Goal: Information Seeking & Learning: Understand process/instructions

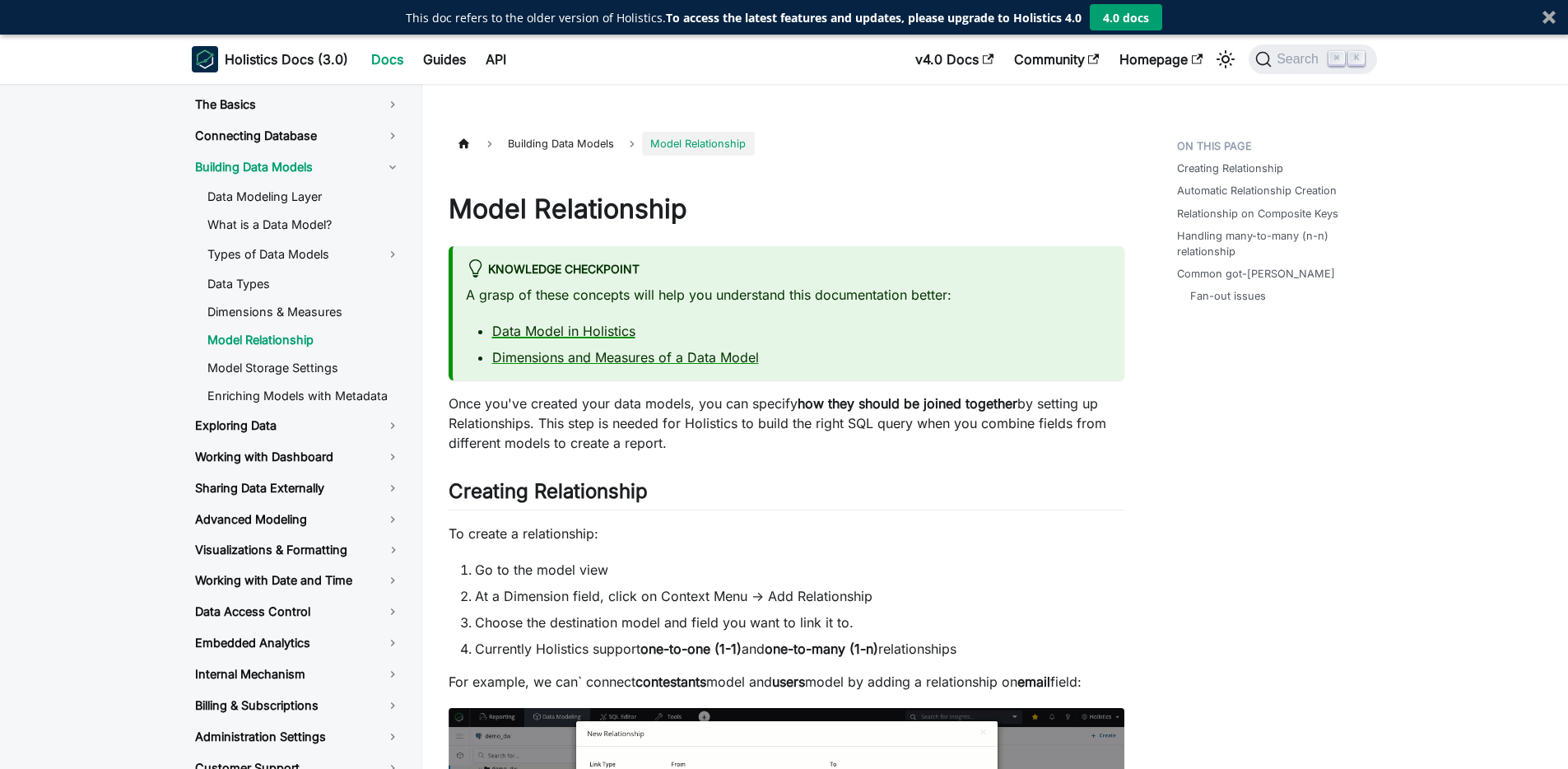
click at [599, 334] on link "Data Model in Holistics" at bounding box center [563, 330] width 143 height 16
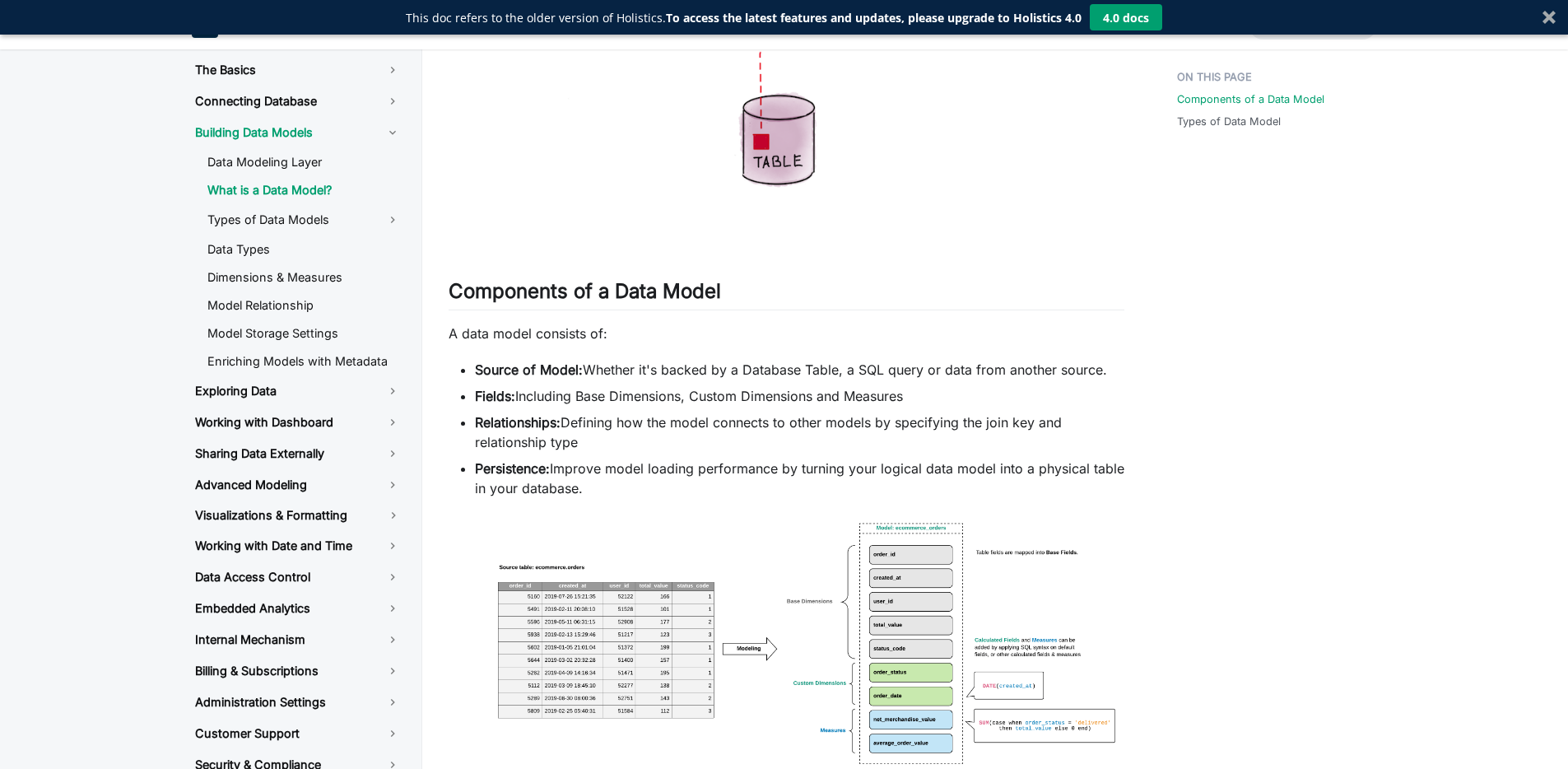
scroll to position [1074, 0]
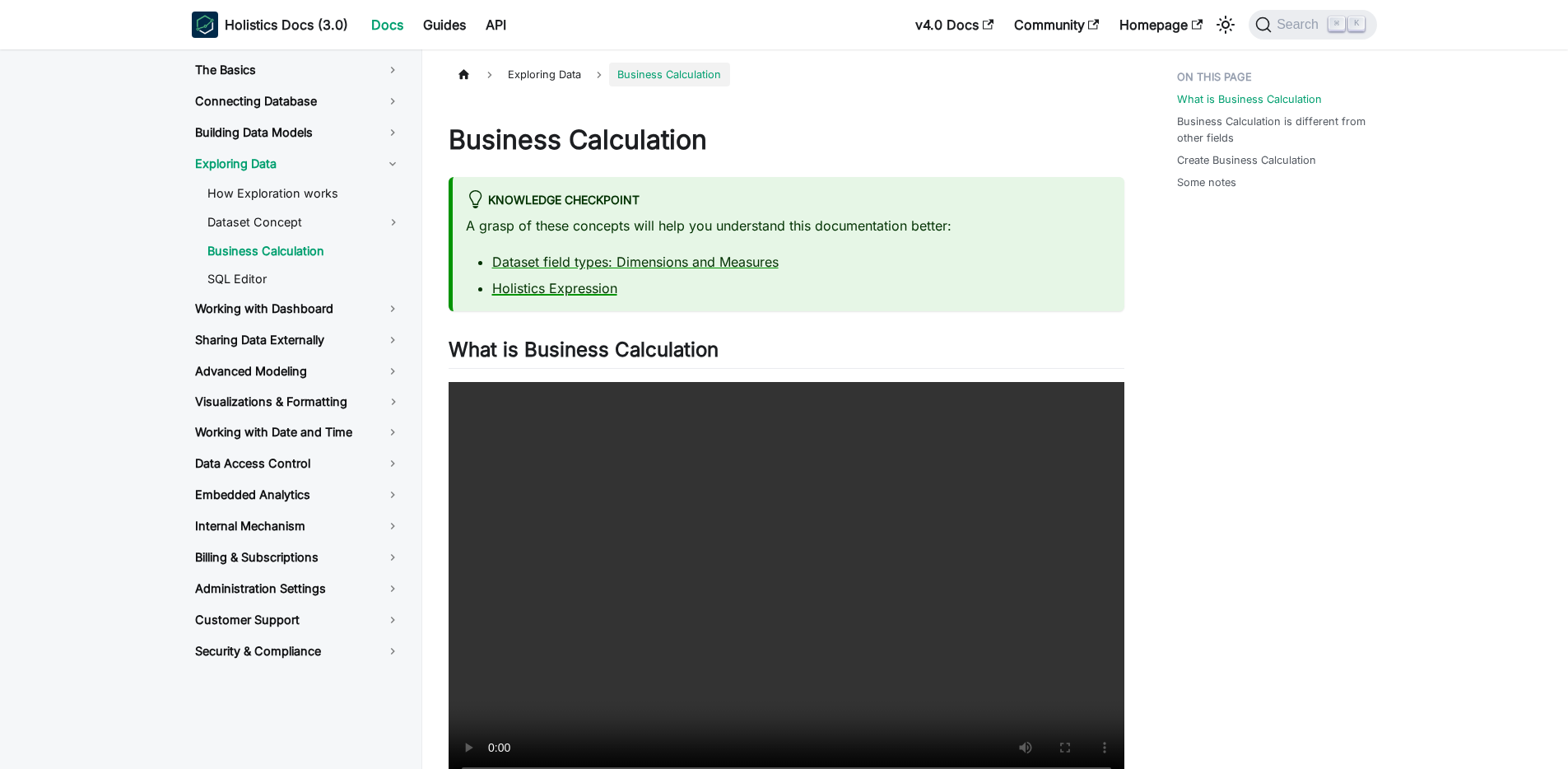
click at [580, 295] on div "A grasp of these concepts will help you understand this documentation better: D…" at bounding box center [788, 257] width 646 height 82
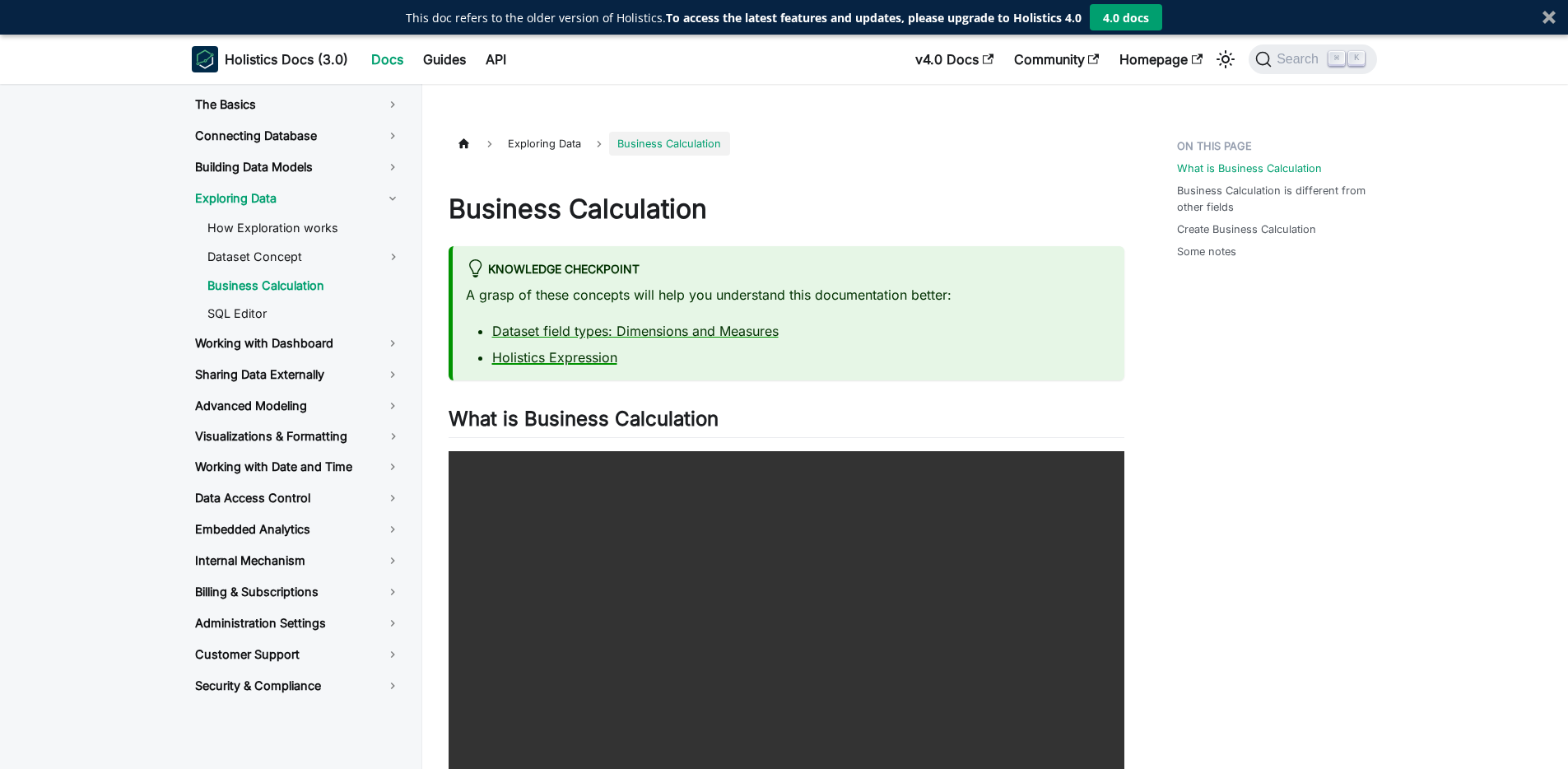
click at [576, 363] on link "Holistics Expression" at bounding box center [555, 357] width 125 height 16
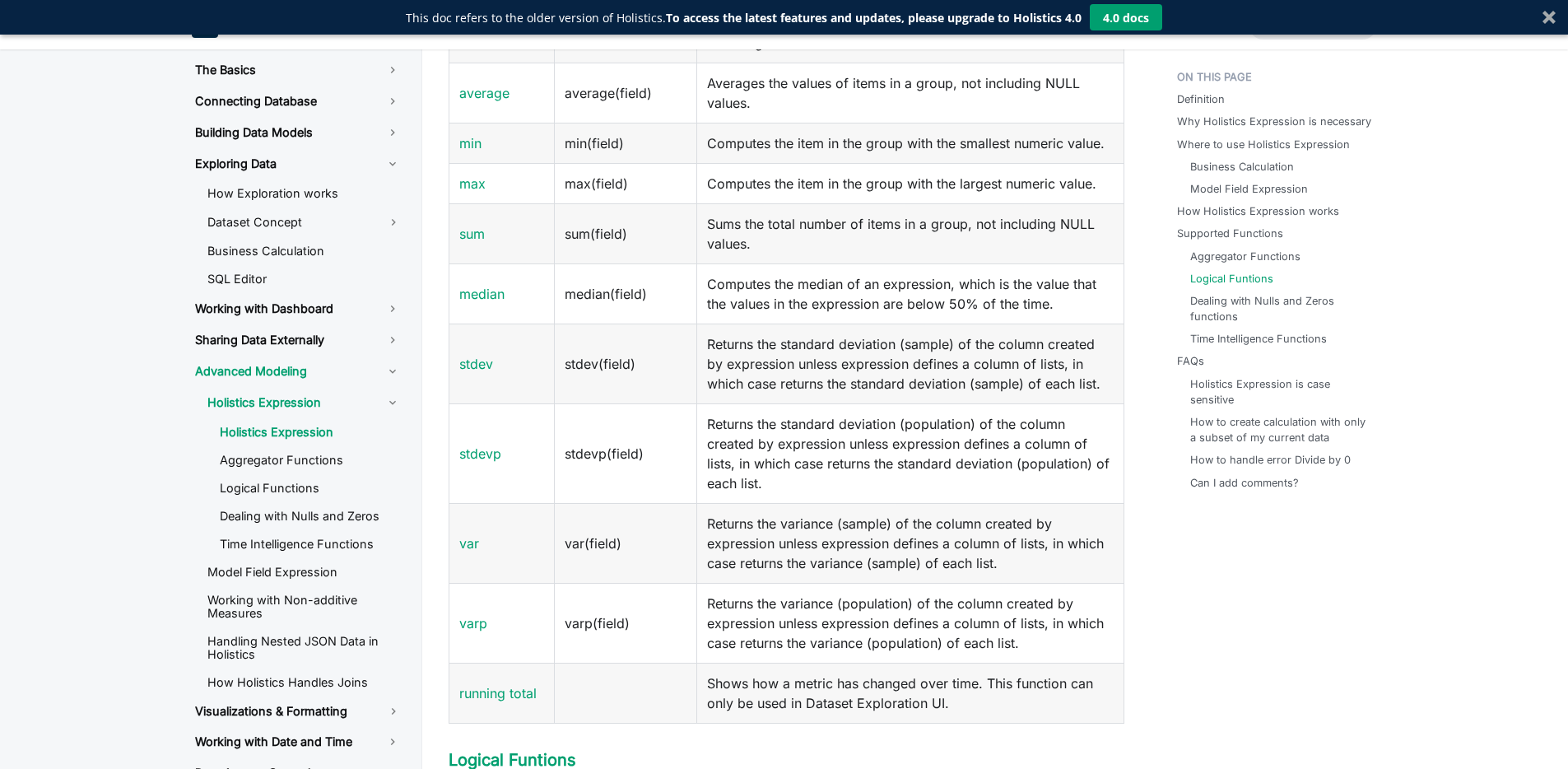
scroll to position [2181, 0]
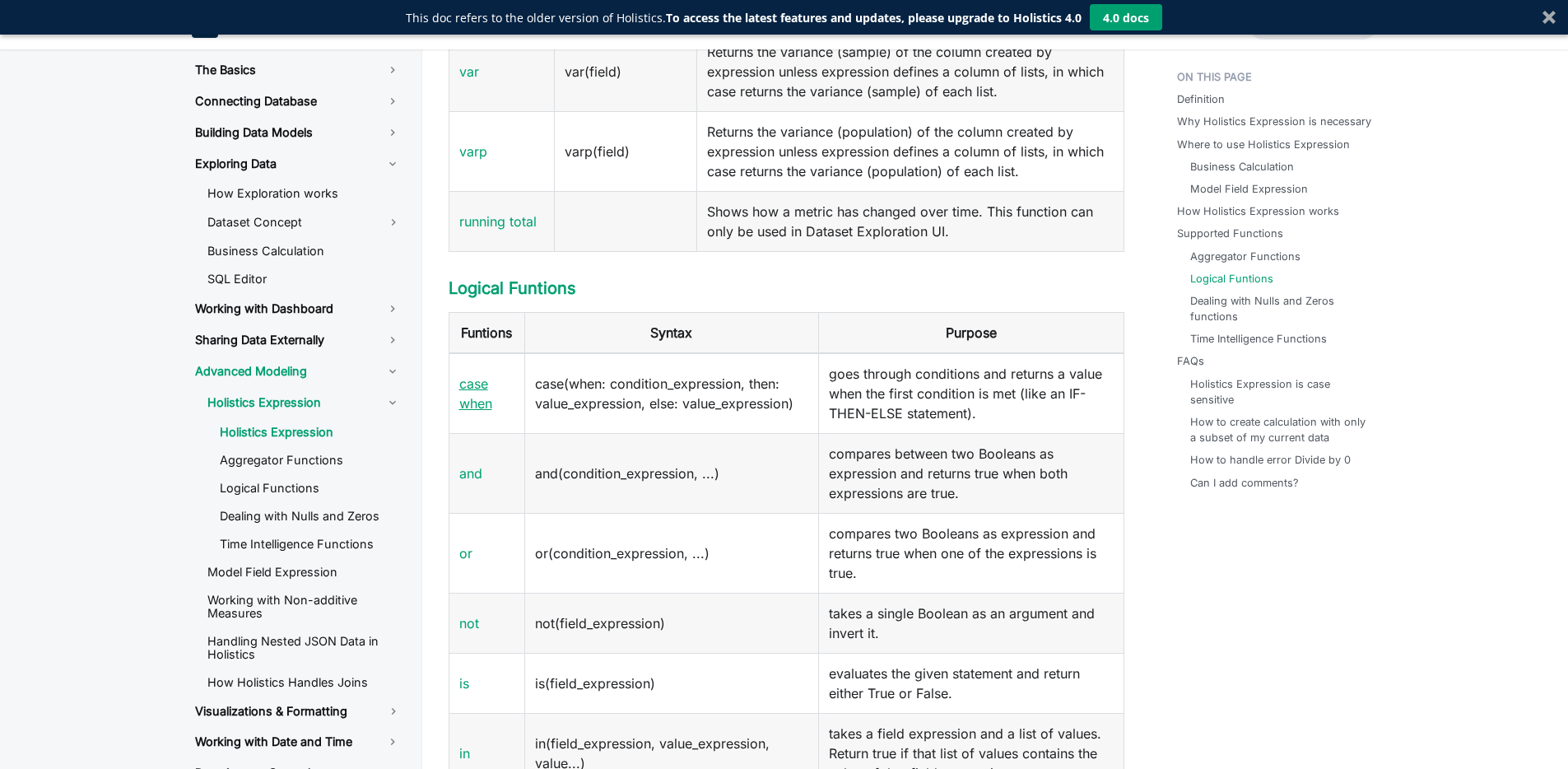
click at [487, 401] on link "case when" at bounding box center [475, 393] width 33 height 37
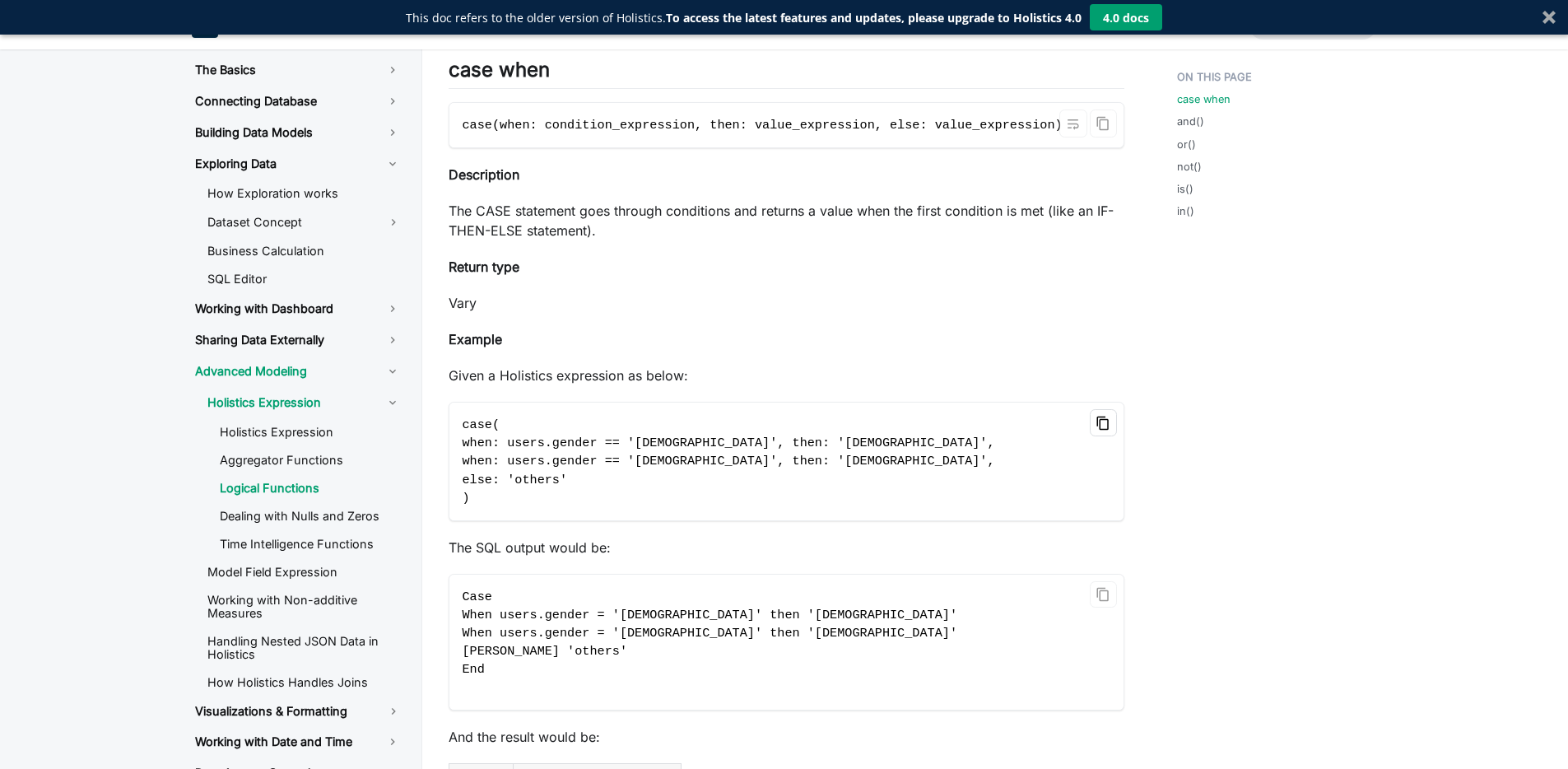
click at [1097, 430] on icon "Copy code to clipboard" at bounding box center [1103, 423] width 15 height 15
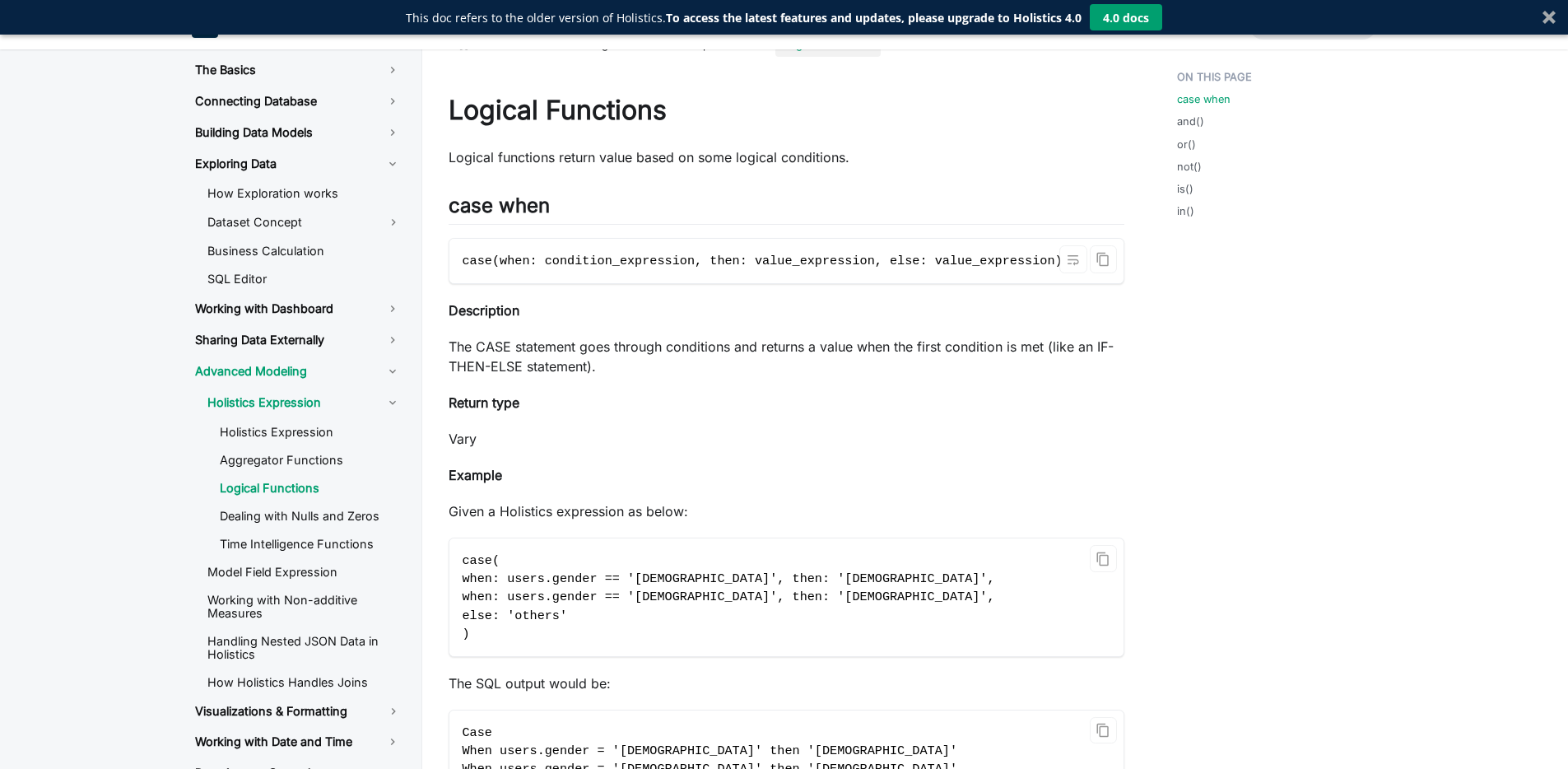
scroll to position [0, 0]
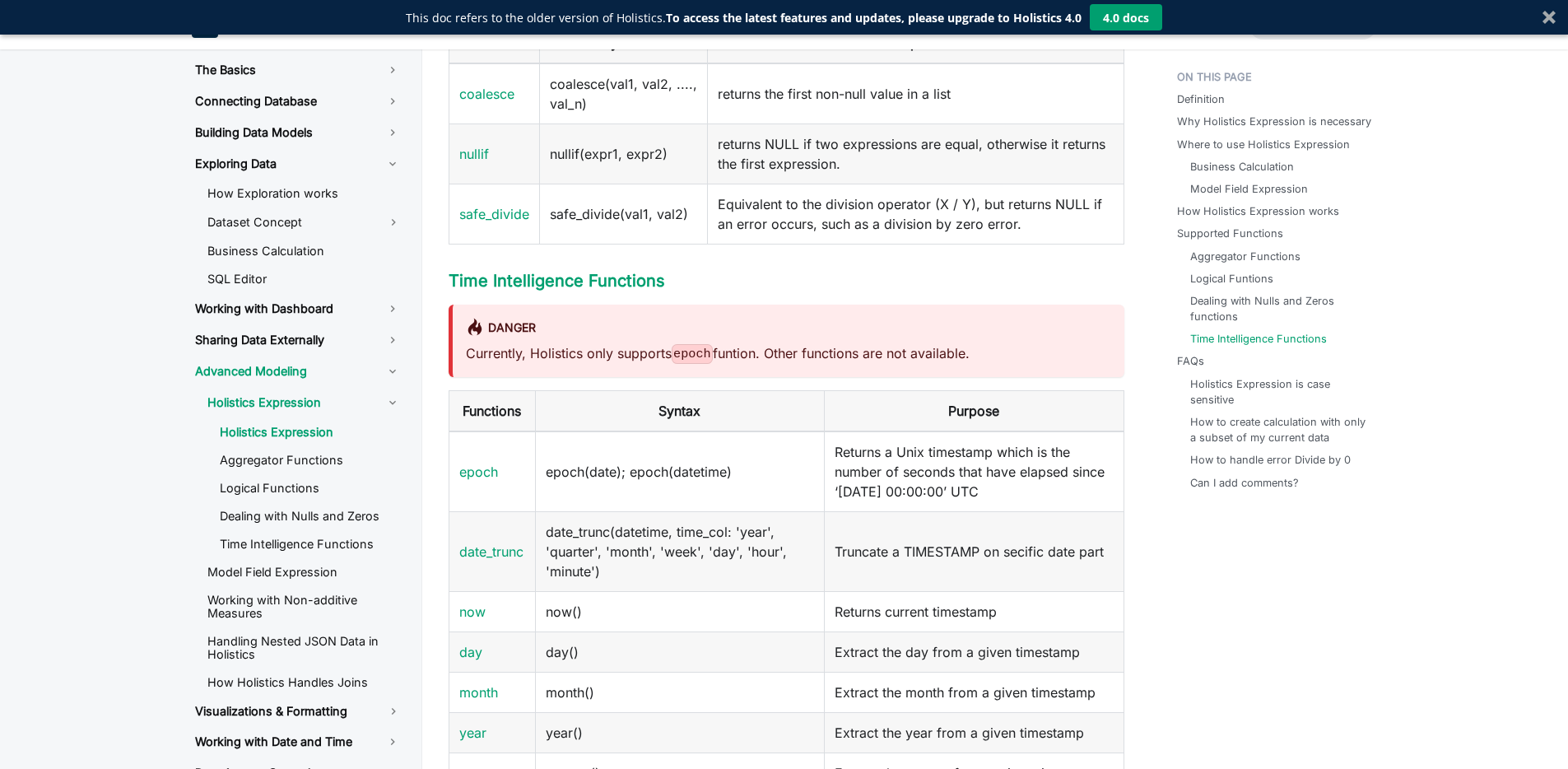
scroll to position [3014, 0]
click at [767, 359] on p "Currently, Holistics only supports epoch funtion. Other functions are not avail…" at bounding box center [788, 353] width 646 height 21
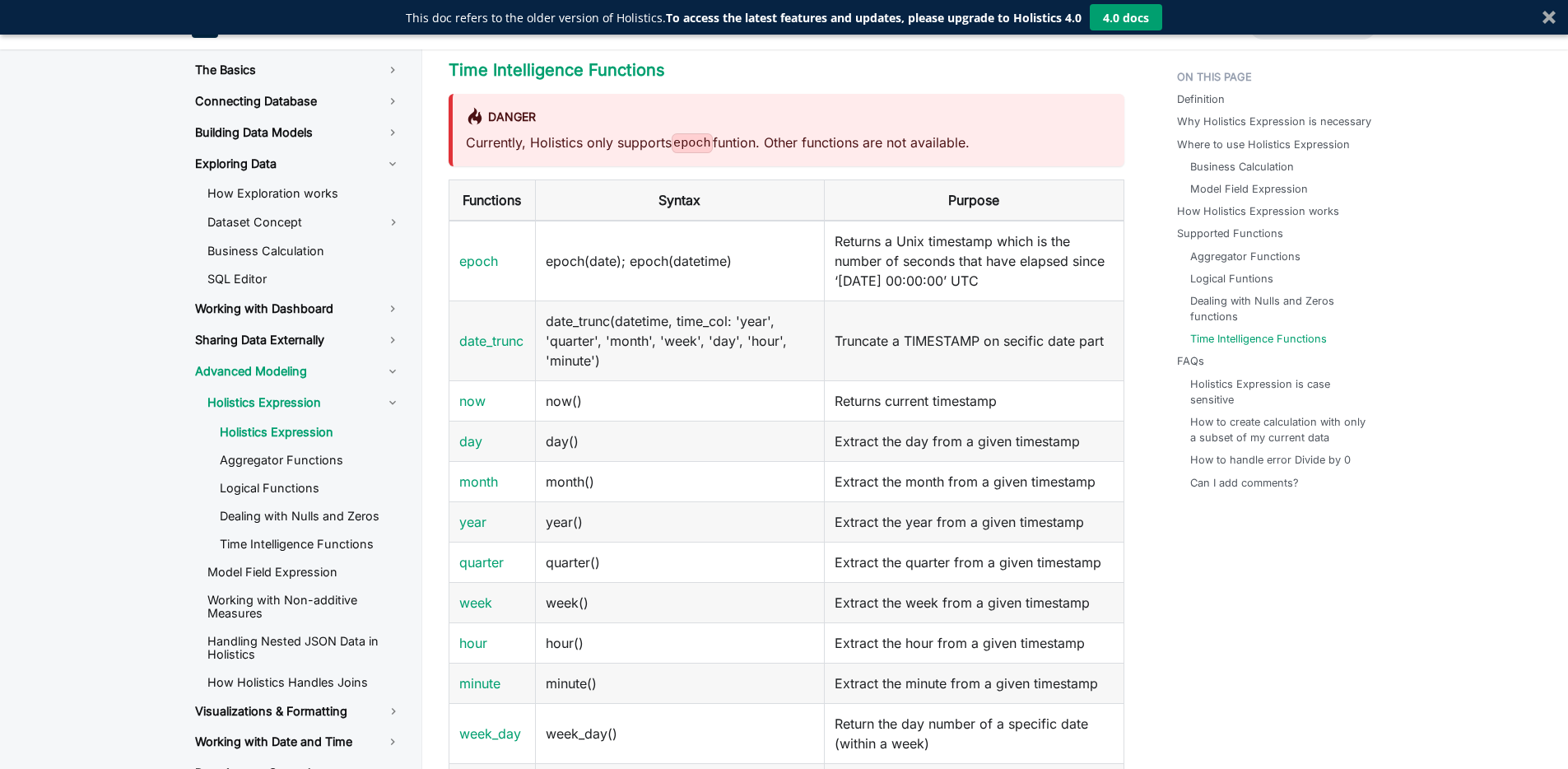
scroll to position [3225, 0]
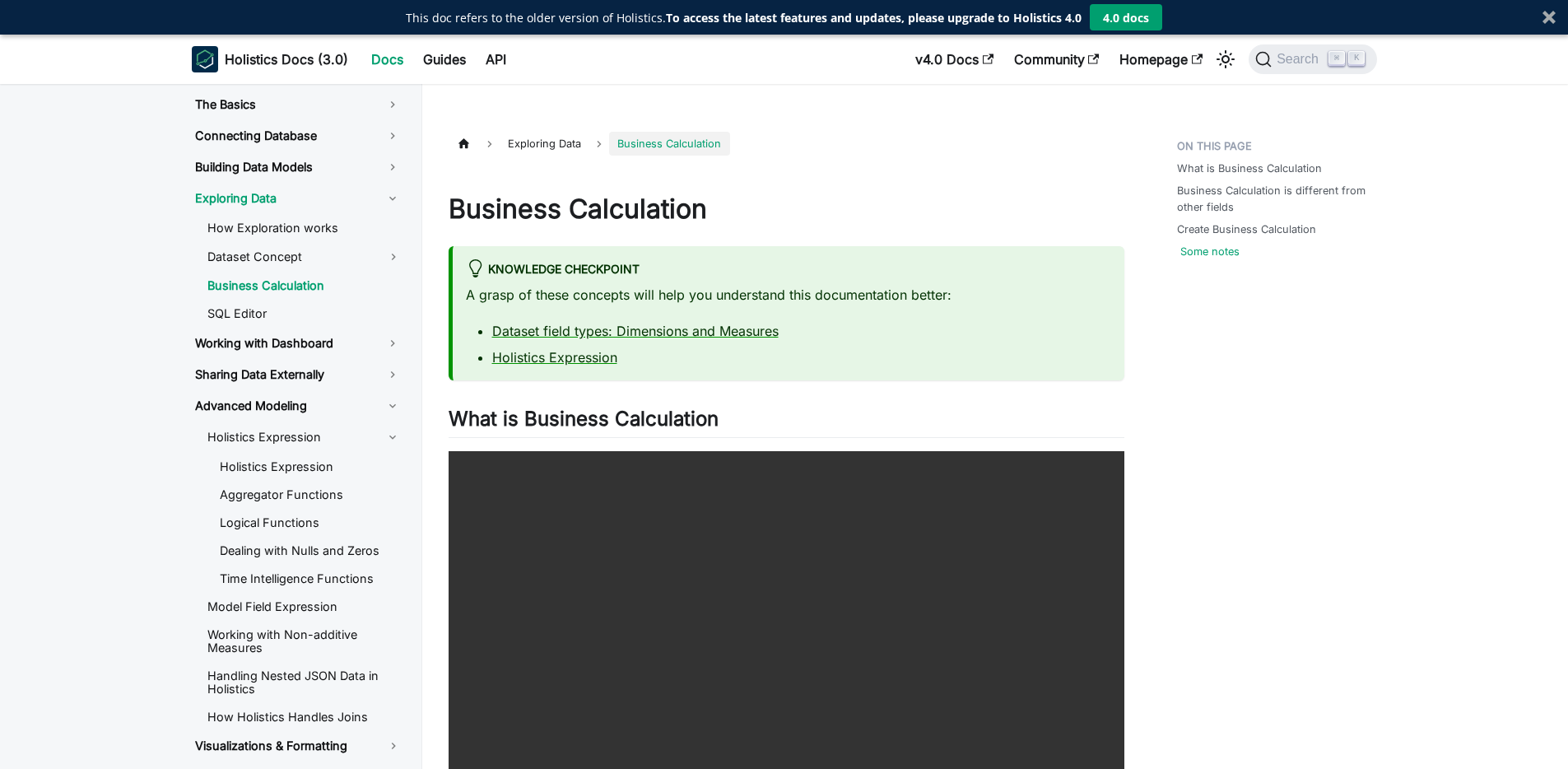
click at [1220, 254] on link "Some notes" at bounding box center [1210, 252] width 59 height 16
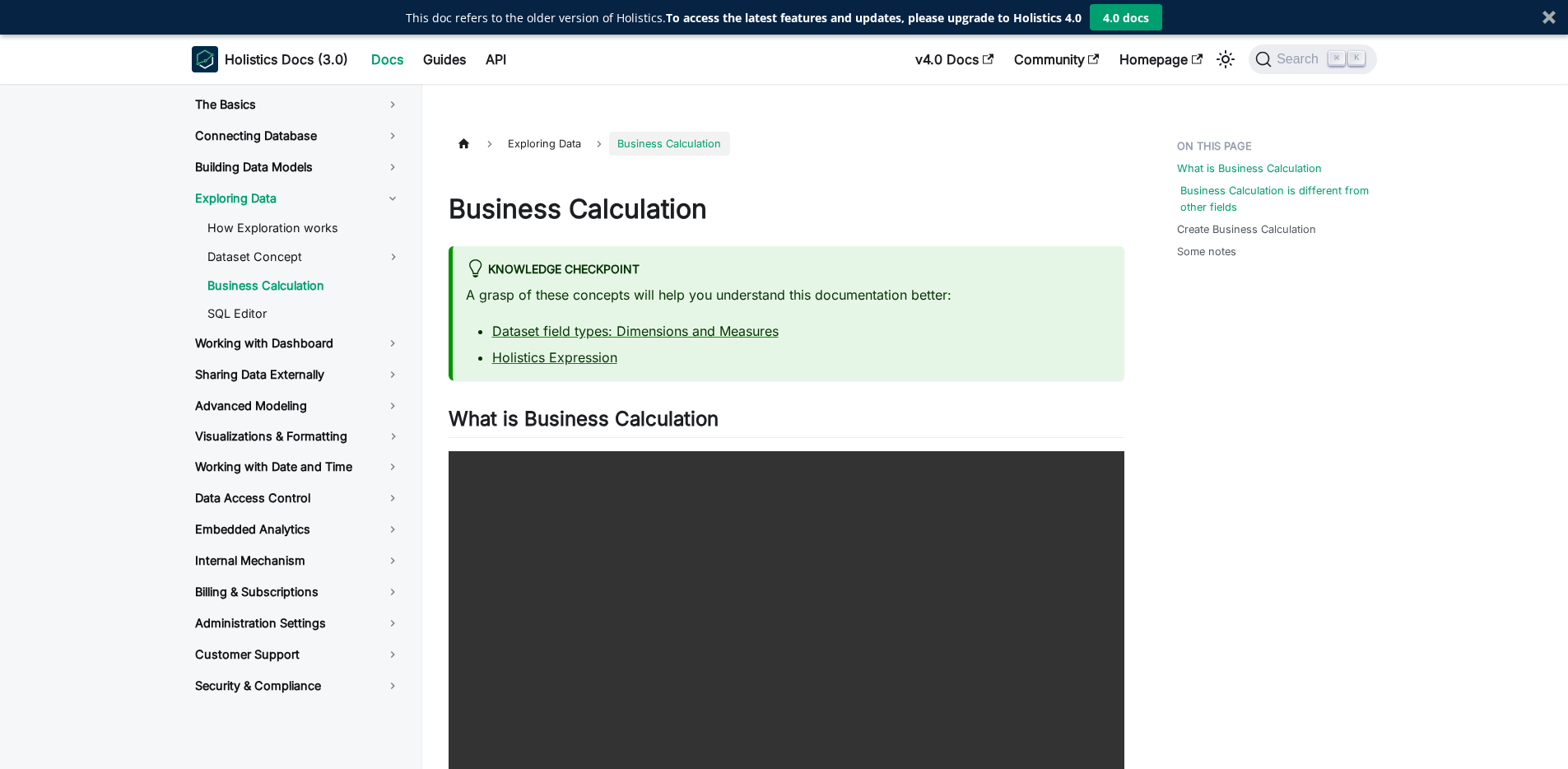
click at [1298, 201] on link "Business Calculation is different from other fields" at bounding box center [1279, 198] width 196 height 31
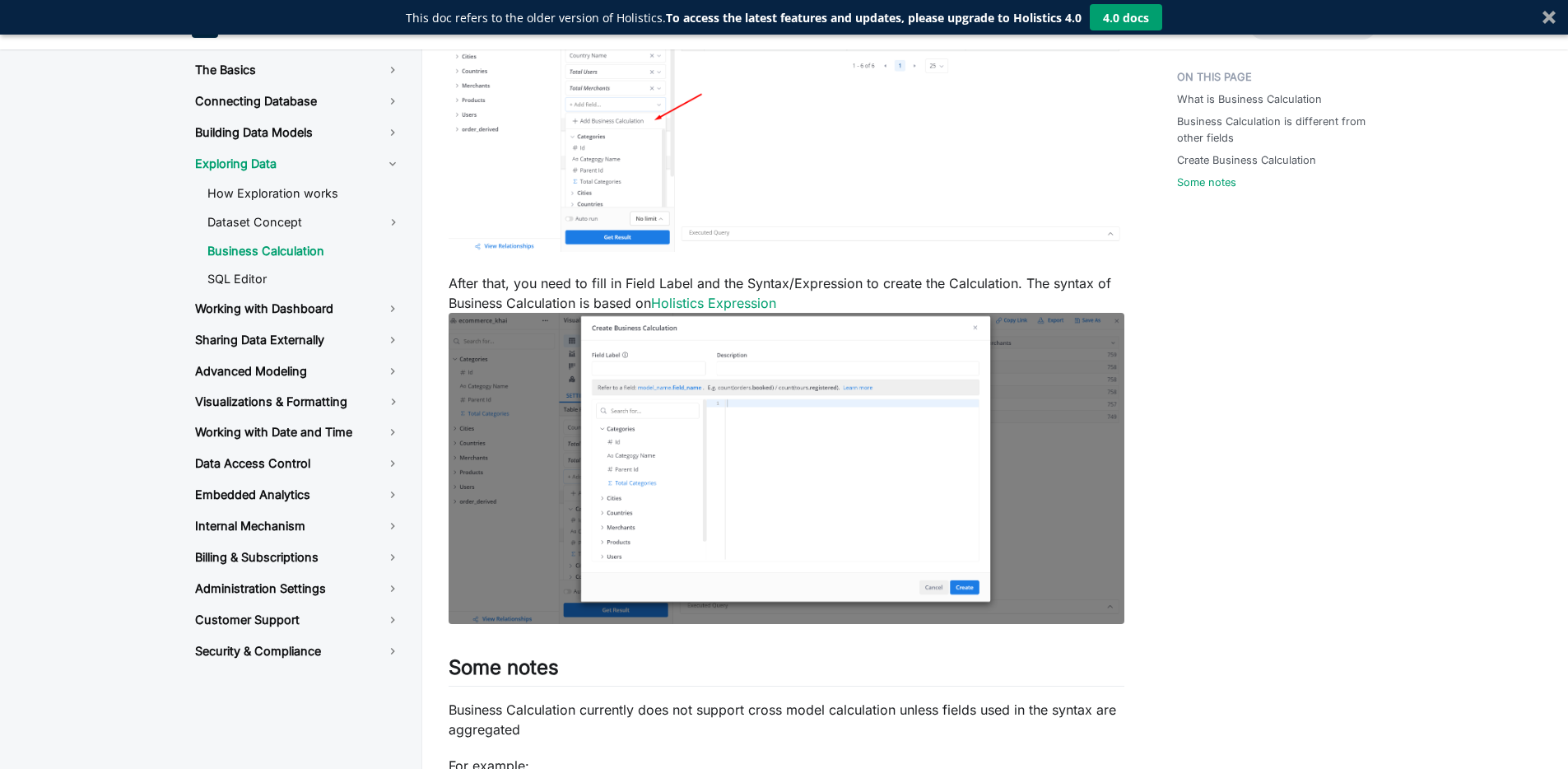
scroll to position [2069, 0]
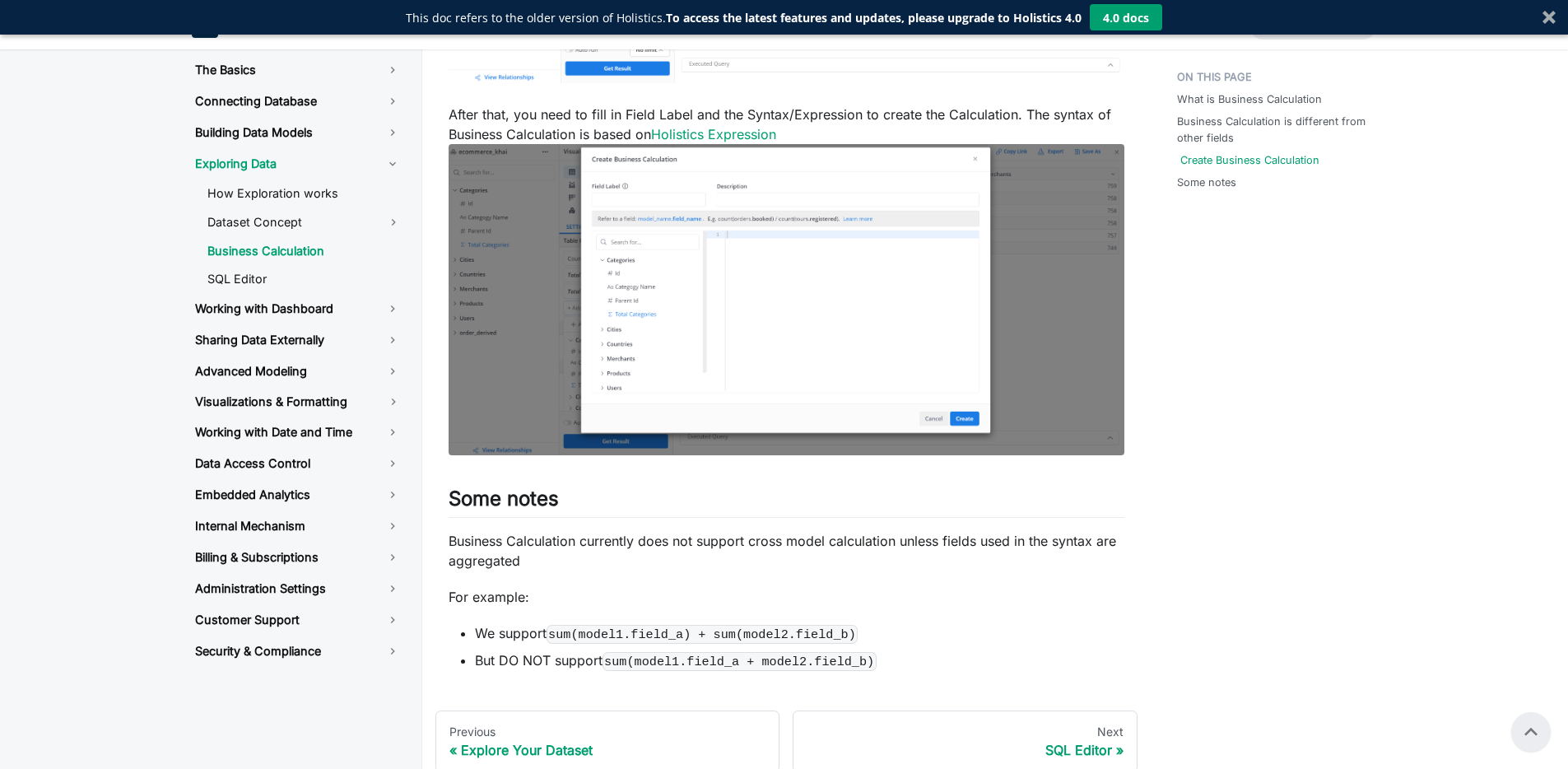
click at [1281, 160] on link "Create Business Calculation" at bounding box center [1250, 161] width 139 height 16
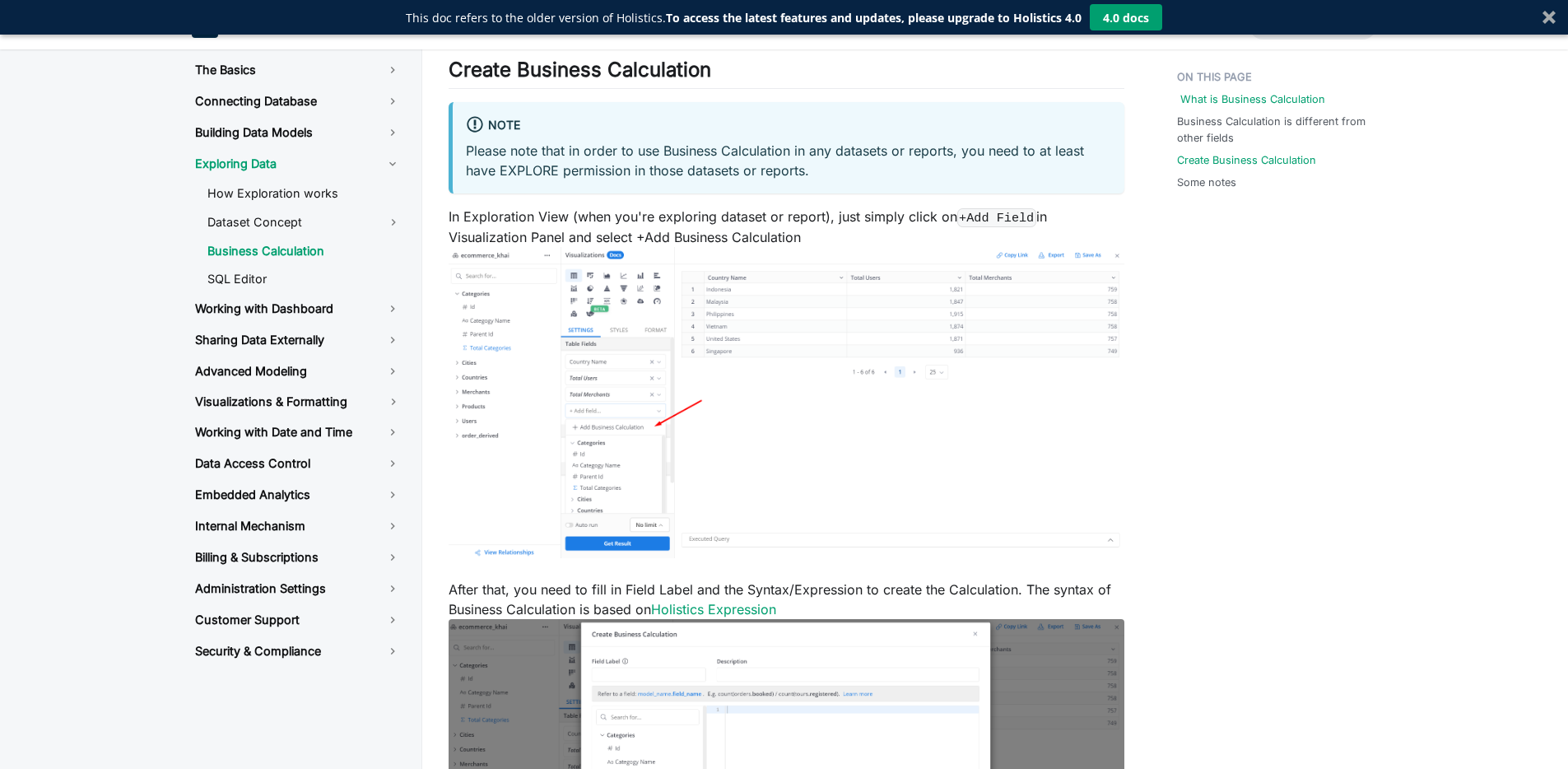
click at [1227, 99] on link "What is Business Calculation" at bounding box center [1253, 99] width 145 height 16
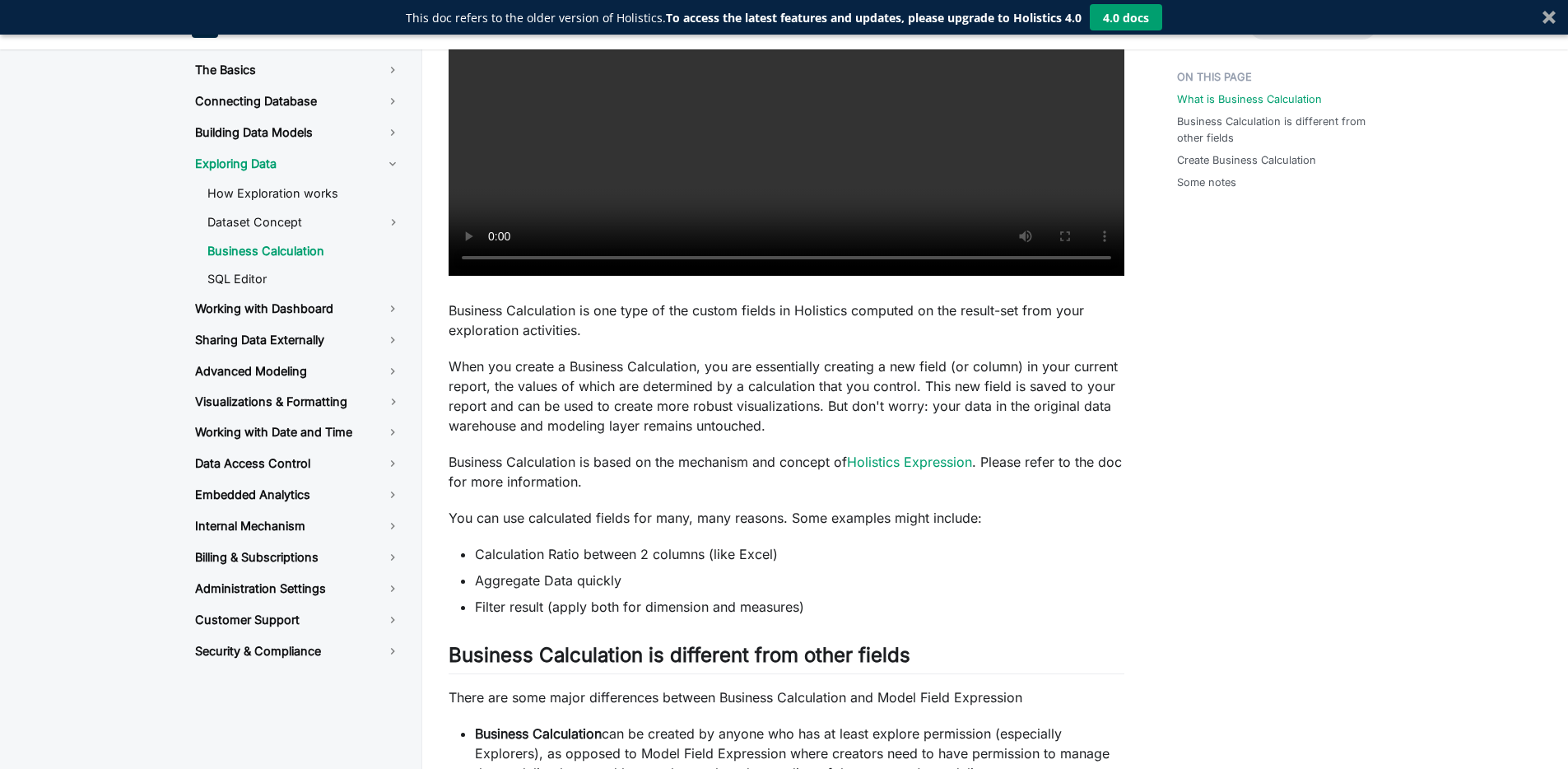
scroll to position [591, 0]
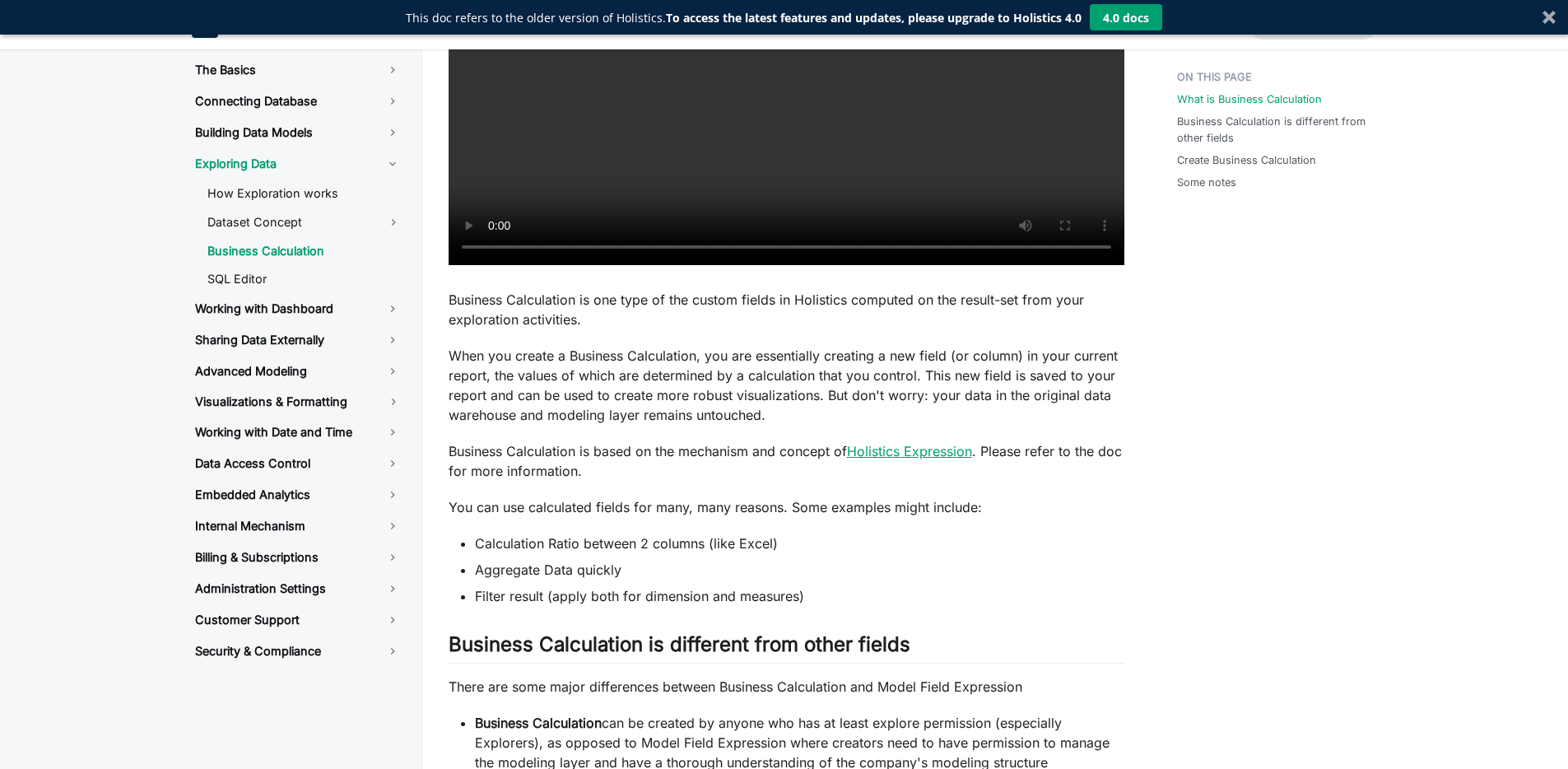
click at [902, 447] on link "Holistics Expression" at bounding box center [910, 451] width 125 height 16
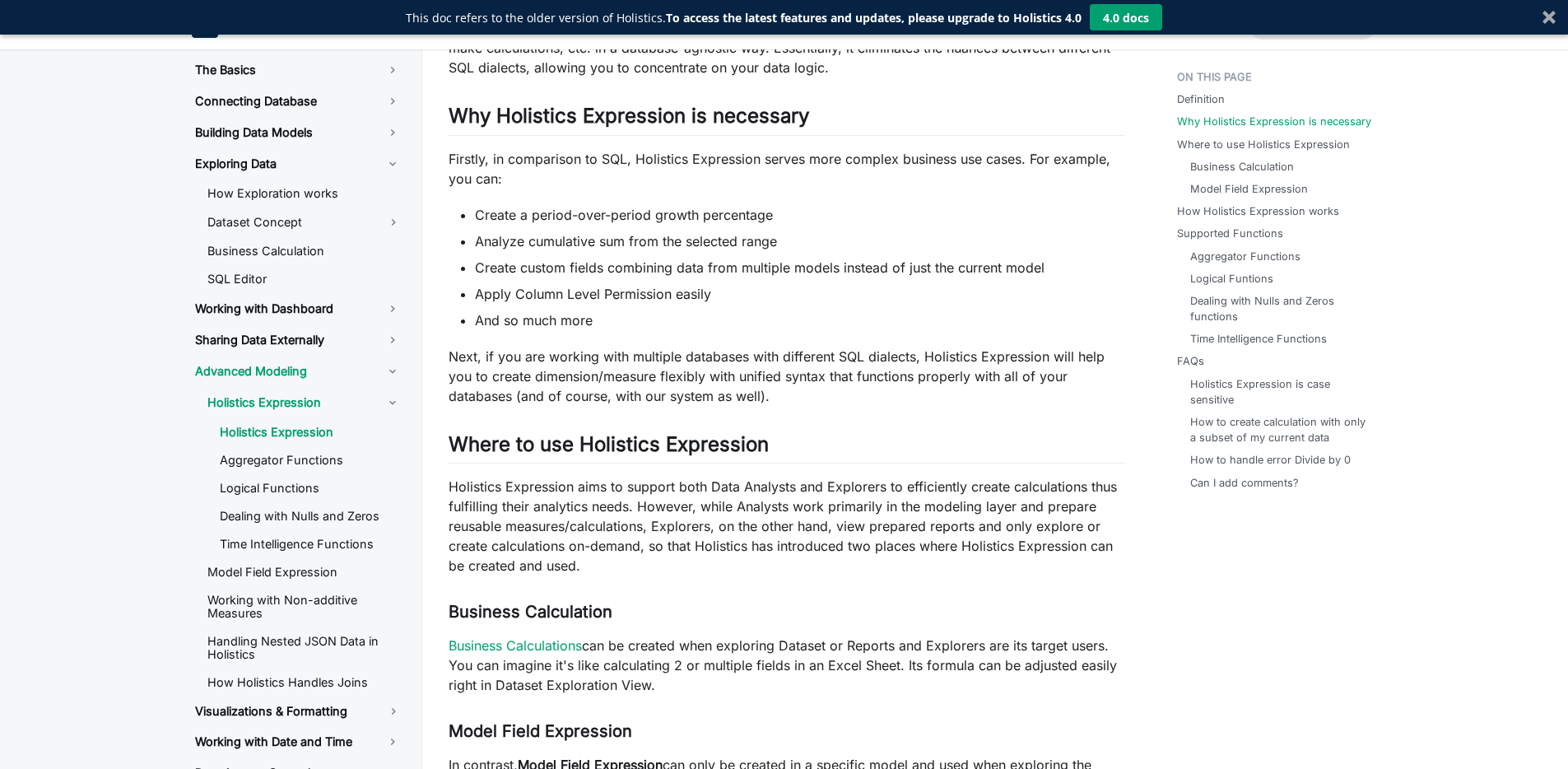
scroll to position [312, 0]
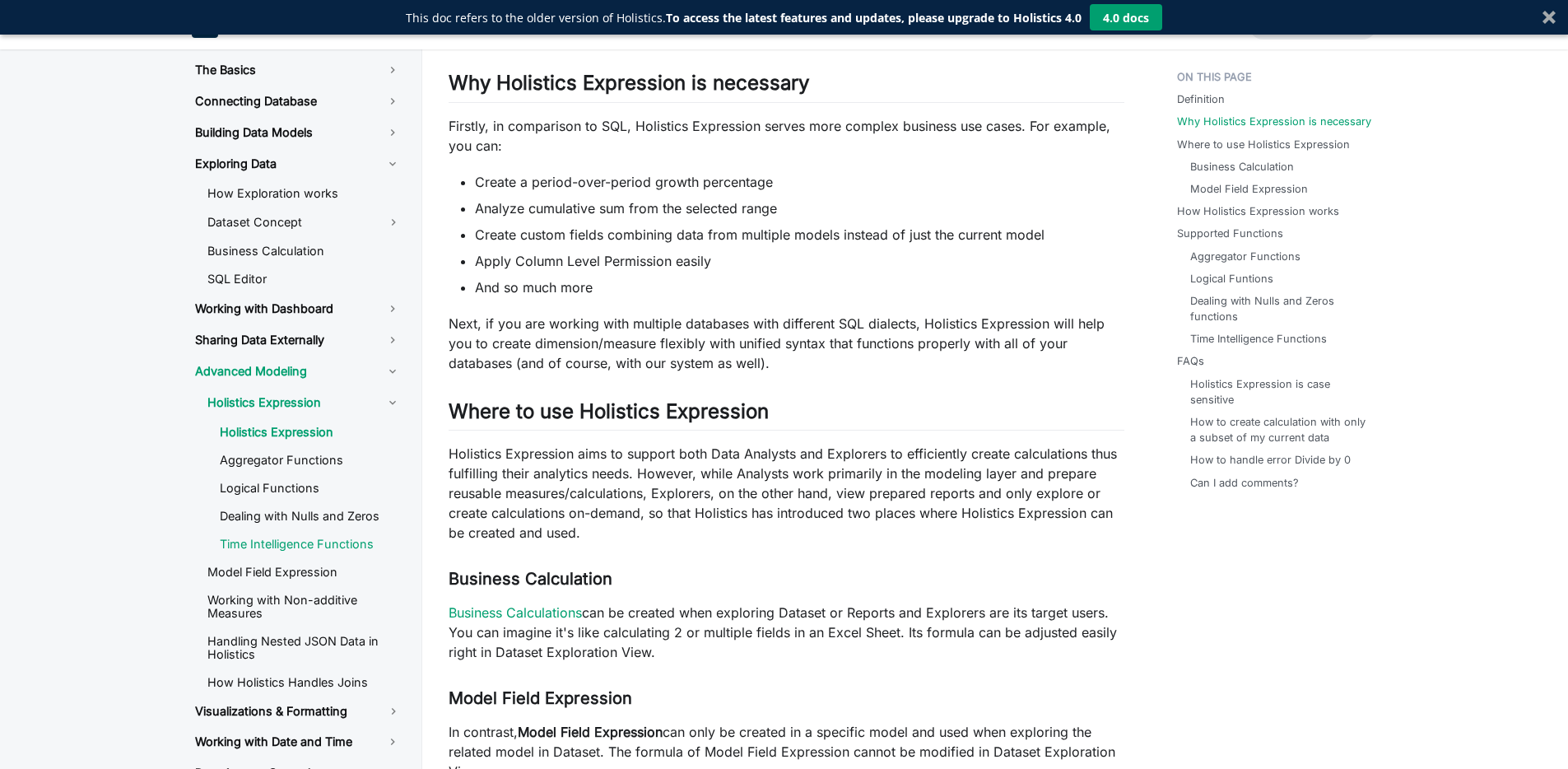
click at [296, 538] on link "Time Intelligence Functions" at bounding box center [310, 545] width 207 height 25
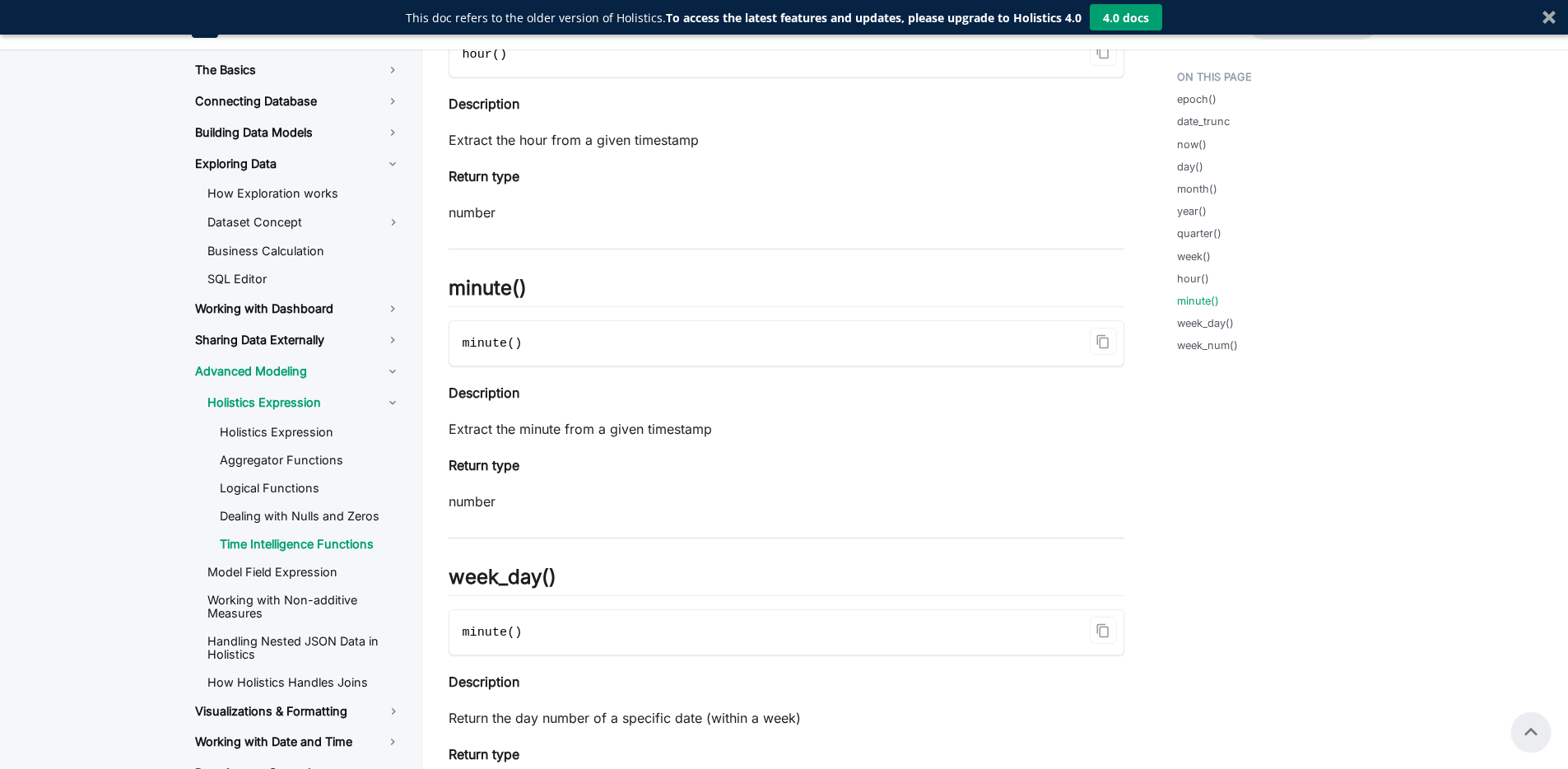
scroll to position [3239, 0]
